Goal: Transaction & Acquisition: Obtain resource

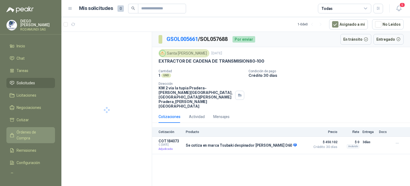
click at [23, 132] on span "Órdenes de Compra" at bounding box center [33, 135] width 33 height 12
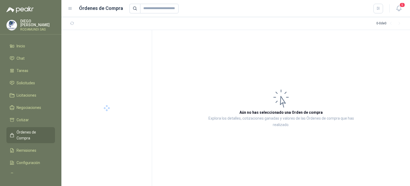
click at [23, 132] on span "Órdenes de Compra" at bounding box center [33, 135] width 33 height 12
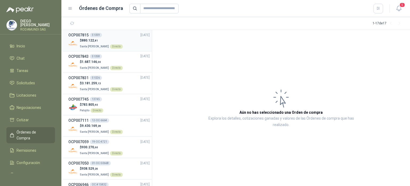
click at [93, 46] on span "Santa [PERSON_NAME]" at bounding box center [94, 46] width 29 height 3
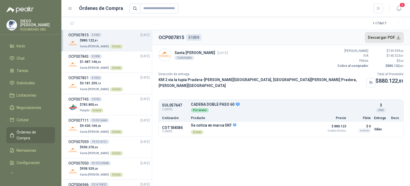
click at [377, 38] on button "Descargar PDF" at bounding box center [384, 37] width 39 height 11
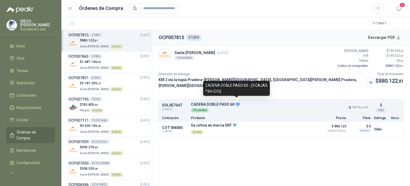
click at [238, 102] on icon at bounding box center [238, 104] width 4 height 4
click at [237, 102] on icon at bounding box center [238, 104] width 4 height 4
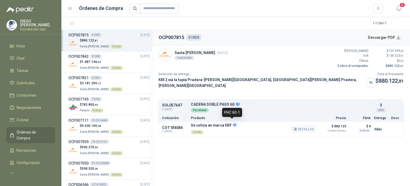
click at [233, 123] on icon at bounding box center [234, 124] width 3 height 3
drag, startPoint x: 136, startPoint y: 23, endPoint x: 107, endPoint y: -26, distance: 57.3
click at [107, 0] on html "[PERSON_NAME] SAS Inicio Chat Tareas Solicitudes Licitaciones Negociaciones Cot…" at bounding box center [205, 93] width 410 height 186
